Goal: Transaction & Acquisition: Purchase product/service

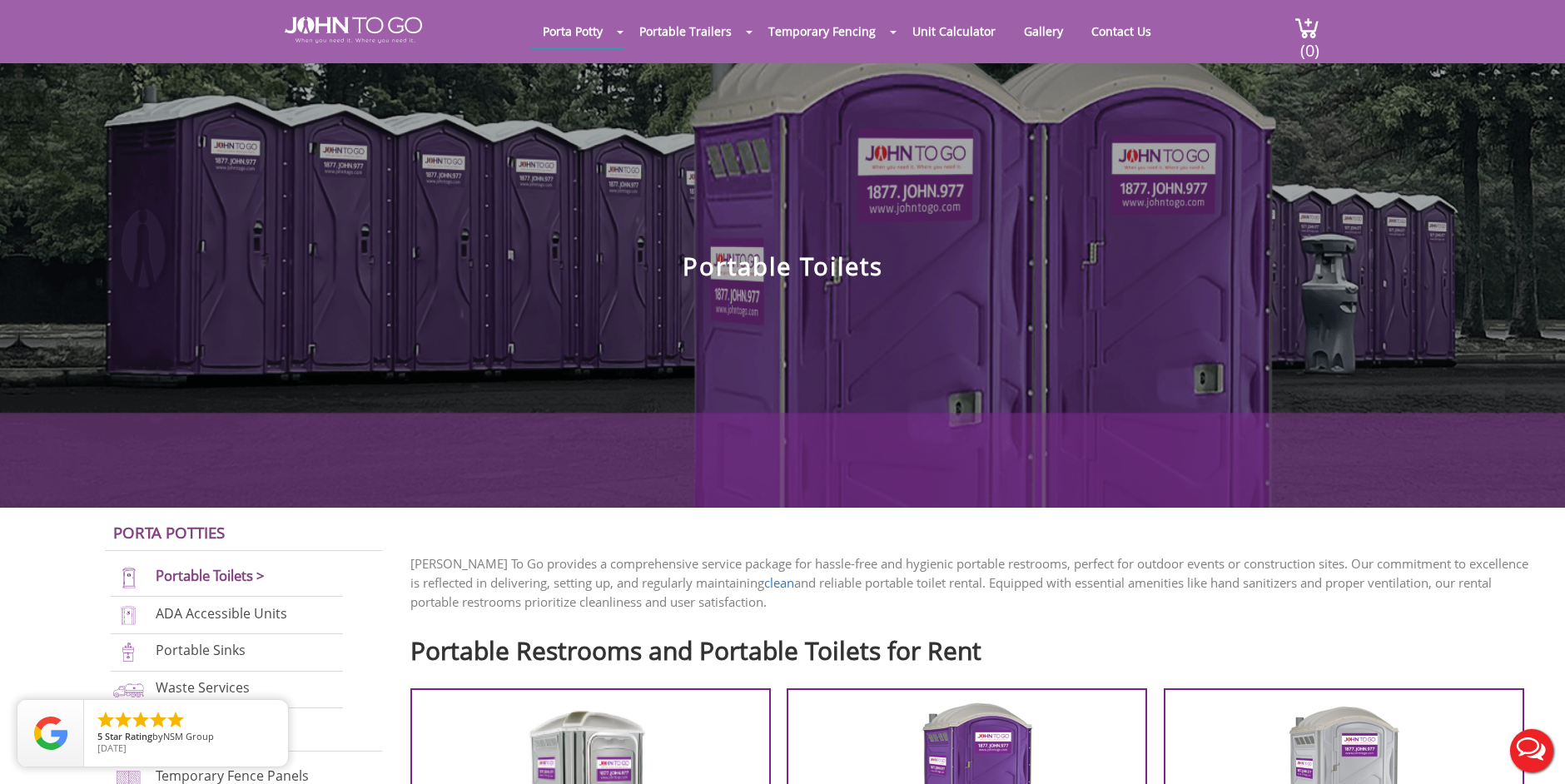
click at [374, 27] on img at bounding box center [353, 30] width 138 height 27
